Goal: Browse casually

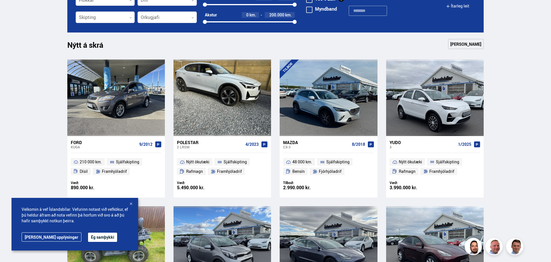
scroll to position [232, 0]
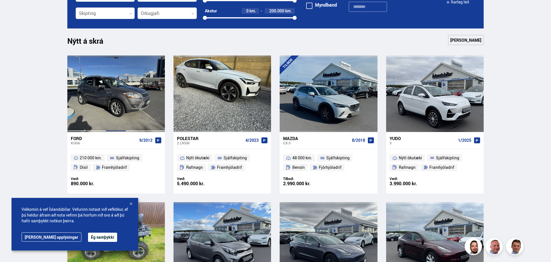
click at [108, 82] on div at bounding box center [116, 94] width 20 height 77
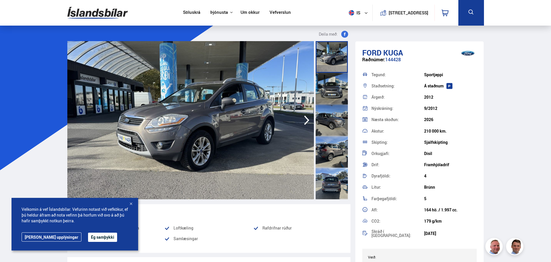
click at [132, 205] on div at bounding box center [131, 204] width 6 height 6
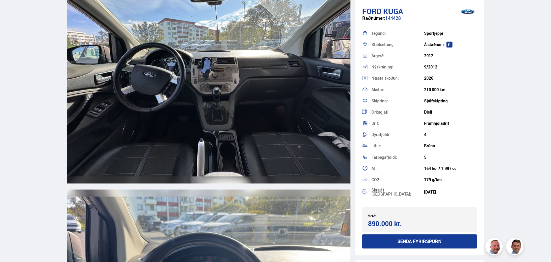
scroll to position [3367, 0]
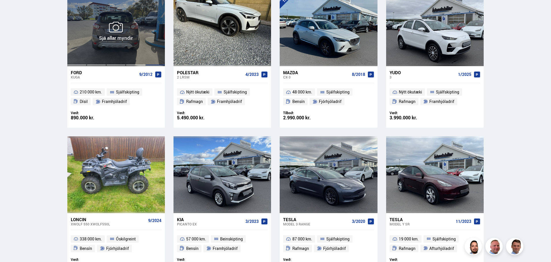
scroll to position [348, 0]
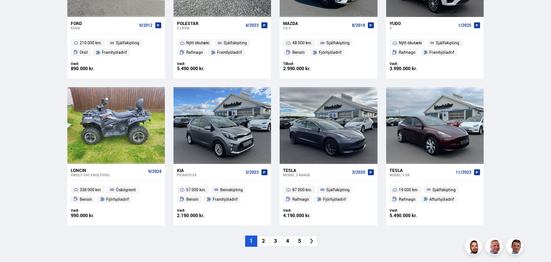
click at [265, 241] on li "2" at bounding box center [263, 241] width 12 height 11
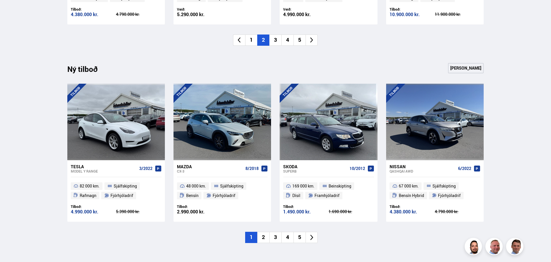
scroll to position [549, 0]
click at [275, 42] on li "3" at bounding box center [275, 39] width 12 height 11
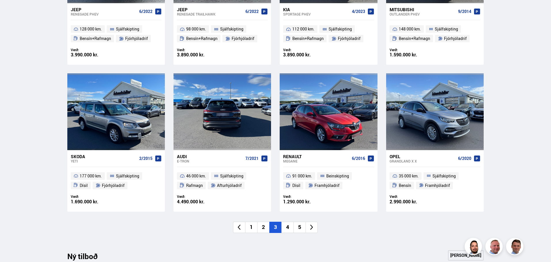
scroll to position [405, 0]
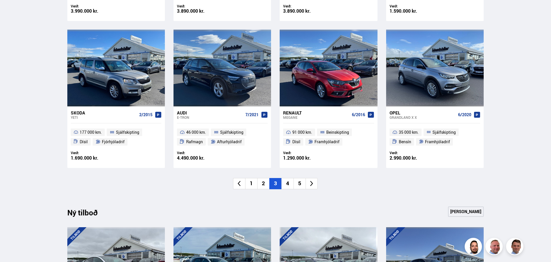
click at [284, 182] on li "4" at bounding box center [287, 183] width 12 height 11
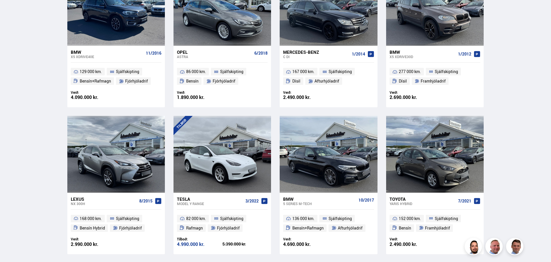
scroll to position [463, 0]
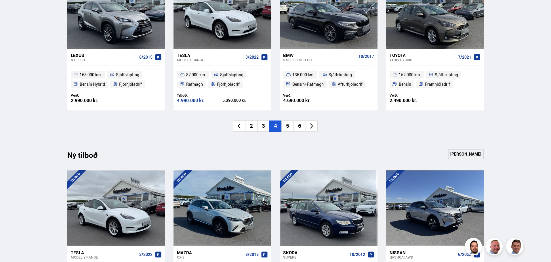
click at [290, 128] on li "5" at bounding box center [287, 126] width 12 height 11
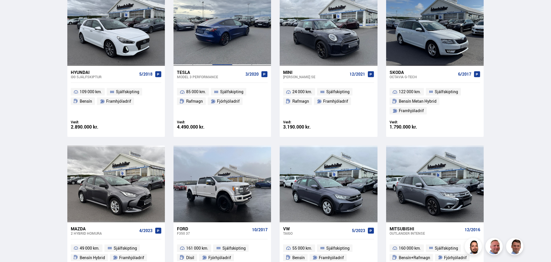
scroll to position [405, 0]
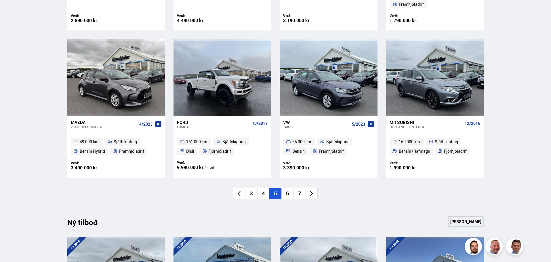
click at [287, 188] on li "6" at bounding box center [287, 193] width 12 height 11
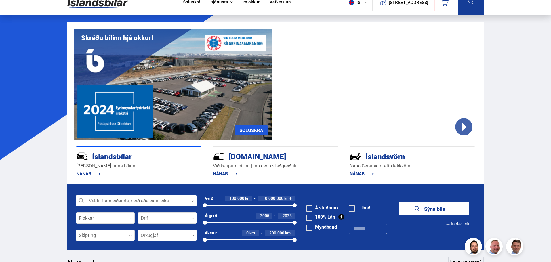
scroll to position [0, 0]
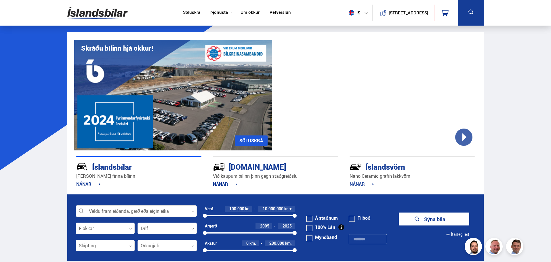
click at [245, 14] on link "Um okkur" at bounding box center [250, 13] width 19 height 6
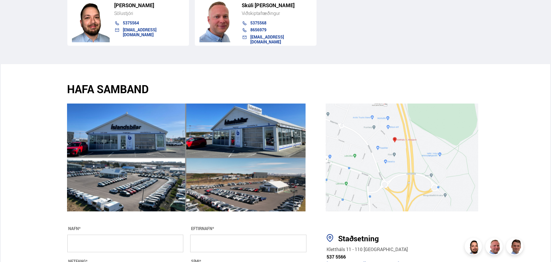
scroll to position [1051, 0]
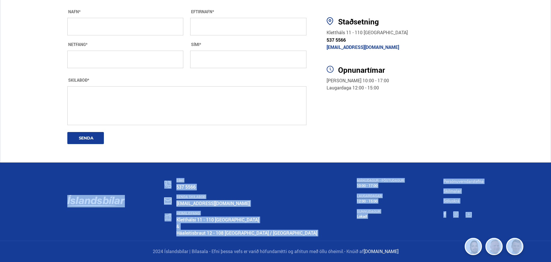
drag, startPoint x: 551, startPoint y: 207, endPoint x: 542, endPoint y: 66, distance: 141.6
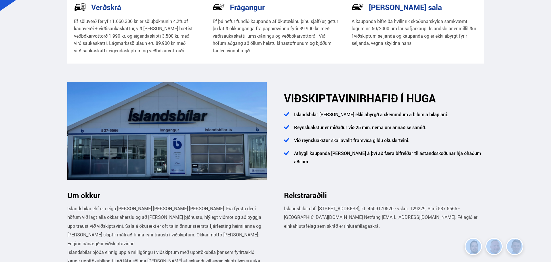
scroll to position [0, 0]
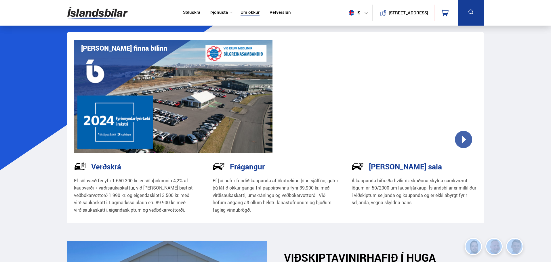
click at [276, 13] on link "Vefverslun" at bounding box center [280, 13] width 21 height 6
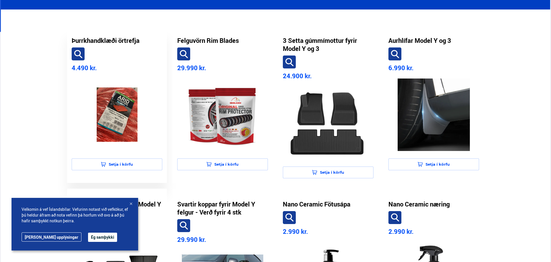
scroll to position [173, 0]
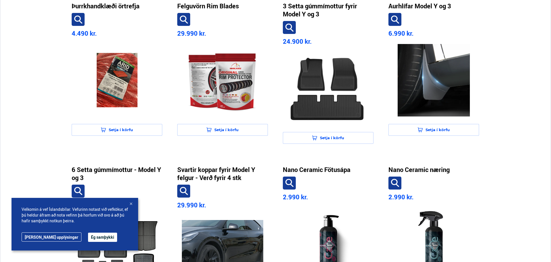
click at [88, 239] on button "Ég samþykki" at bounding box center [102, 237] width 29 height 9
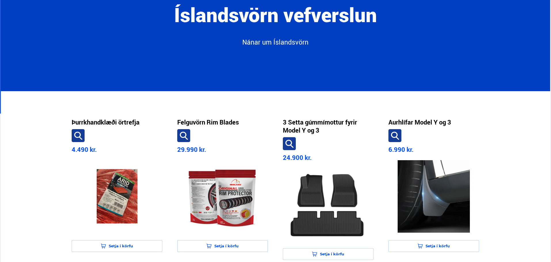
scroll to position [58, 0]
